Goal: Find specific page/section: Find specific page/section

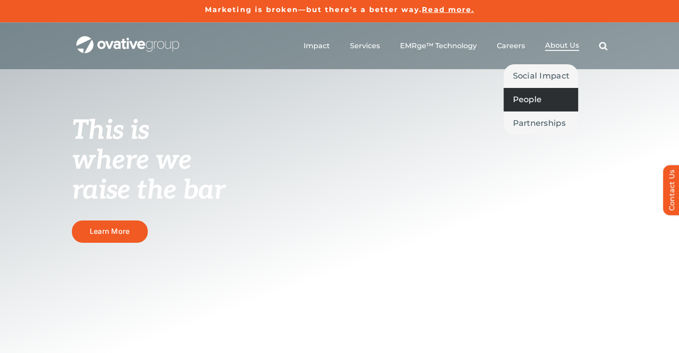
click at [536, 100] on span "People" at bounding box center [527, 99] width 29 height 13
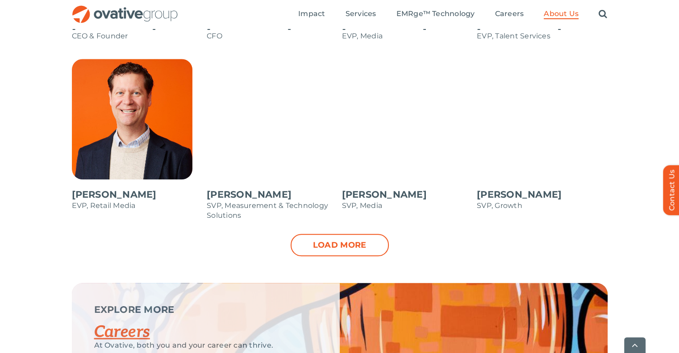
scroll to position [983, 0]
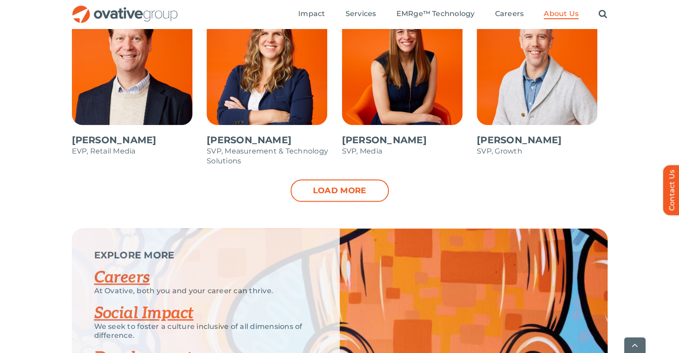
click at [337, 202] on div "Dale Nitschke CEO & Founder Steve Benson CFO Annie Zipfel EVP, Media Bonnie Gro…" at bounding box center [339, 32] width 679 height 394
click at [339, 194] on link "Load more" at bounding box center [340, 191] width 98 height 22
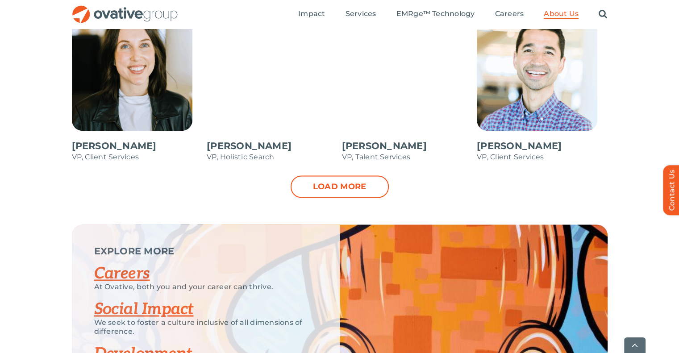
scroll to position [1385, 0]
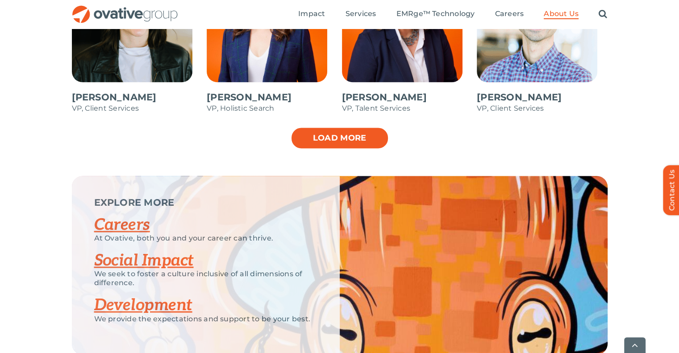
click at [342, 147] on link "Load more" at bounding box center [340, 138] width 98 height 22
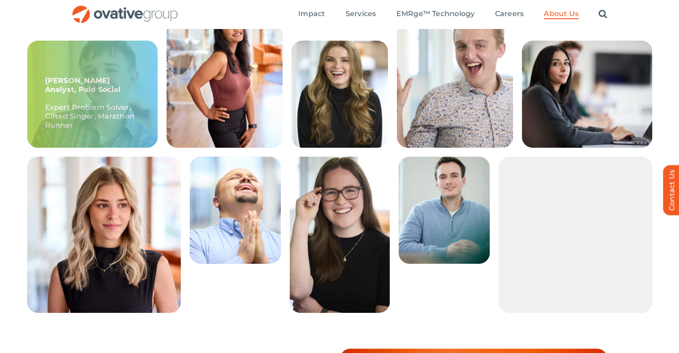
scroll to position [197, 0]
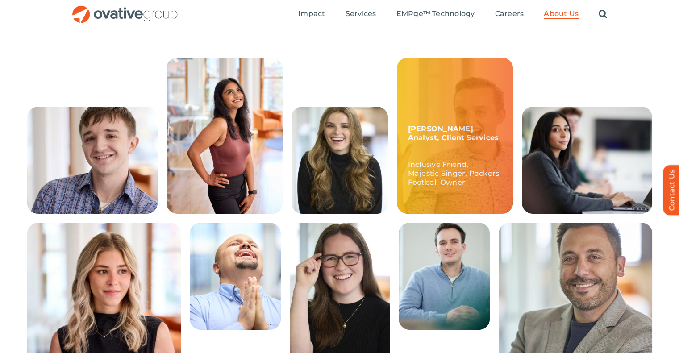
click at [457, 148] on div "McCrossen, Sr. Analyst, Client Services Inclusive Friend, Majestic Singer, Pack…" at bounding box center [455, 136] width 116 height 156
click at [423, 179] on p "Inclusive Friend, Majestic Singer, Packers Football Owner" at bounding box center [455, 169] width 94 height 36
